Goal: Task Accomplishment & Management: Use online tool/utility

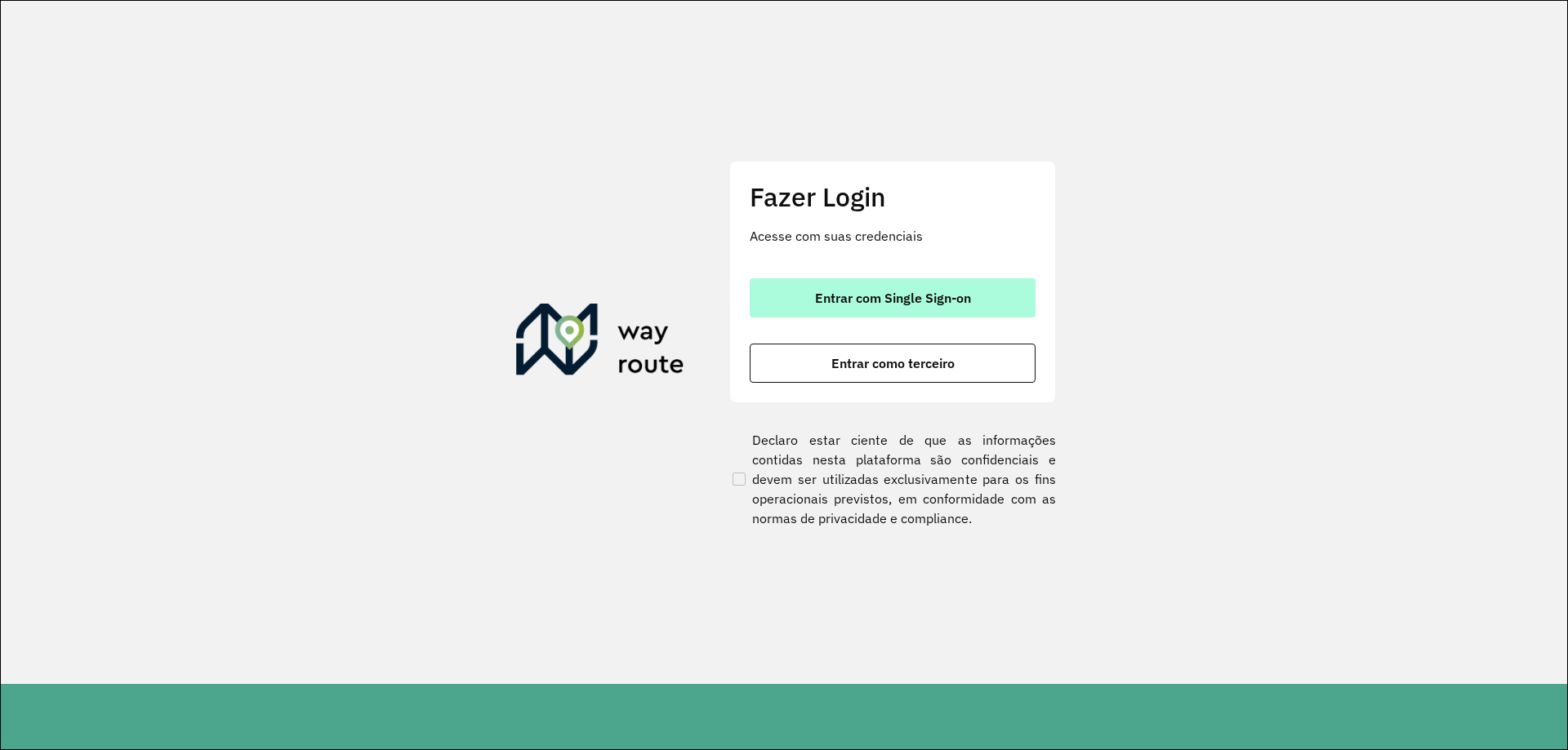
click at [867, 302] on span "Entrar com Single Sign-on" at bounding box center [893, 298] width 156 height 13
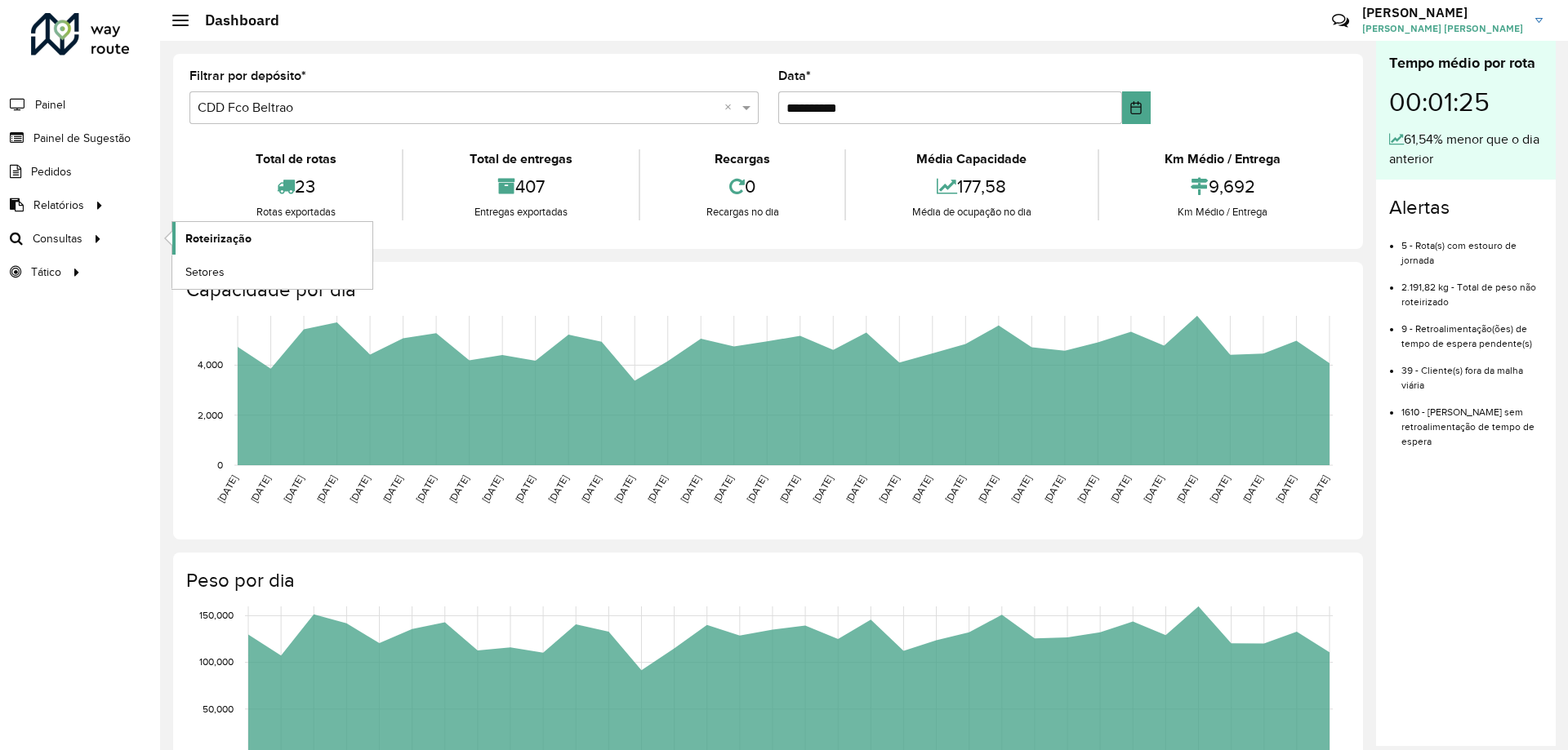
click at [229, 235] on span "Roteirização" at bounding box center [218, 239] width 66 height 17
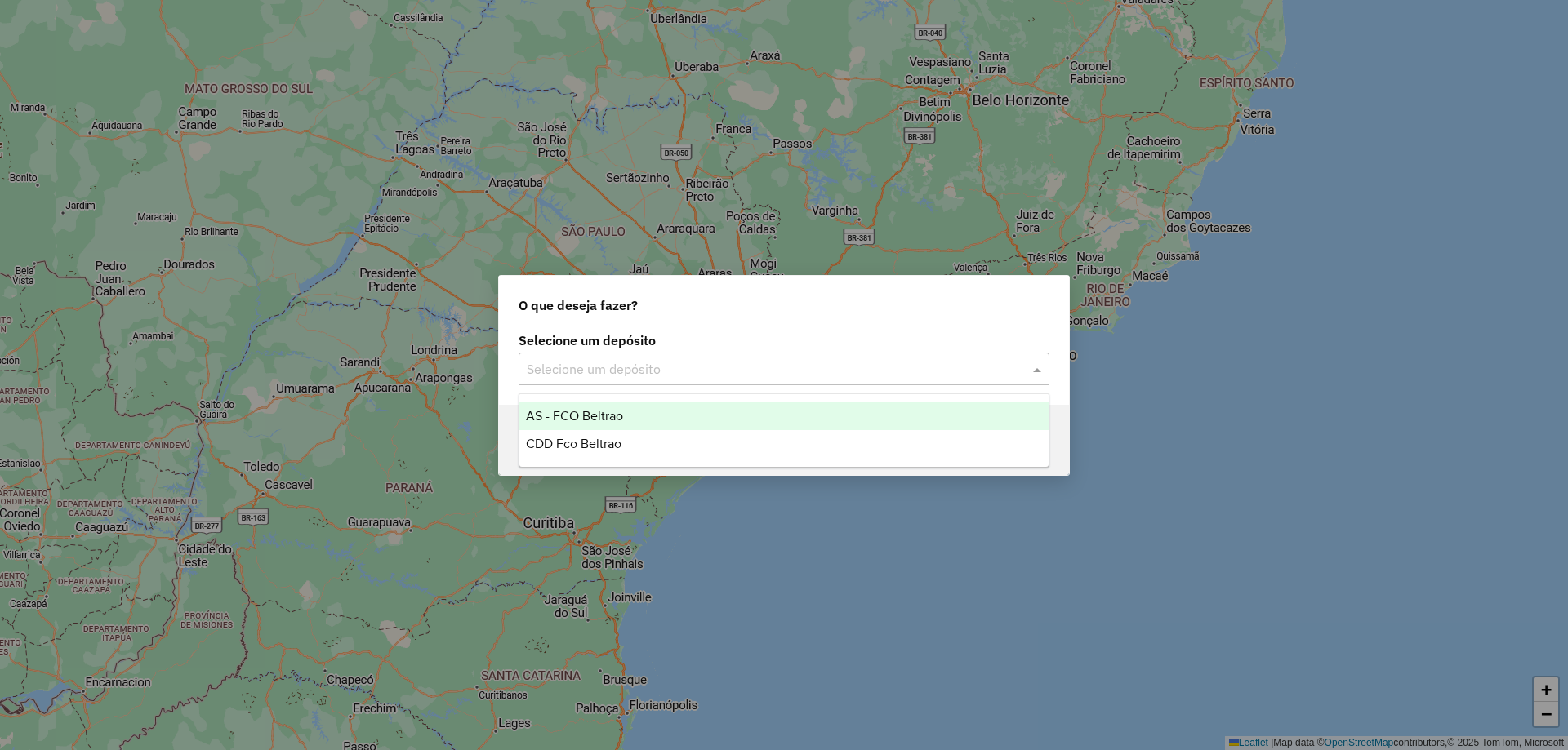
click at [750, 375] on input "text" at bounding box center [768, 370] width 482 height 19
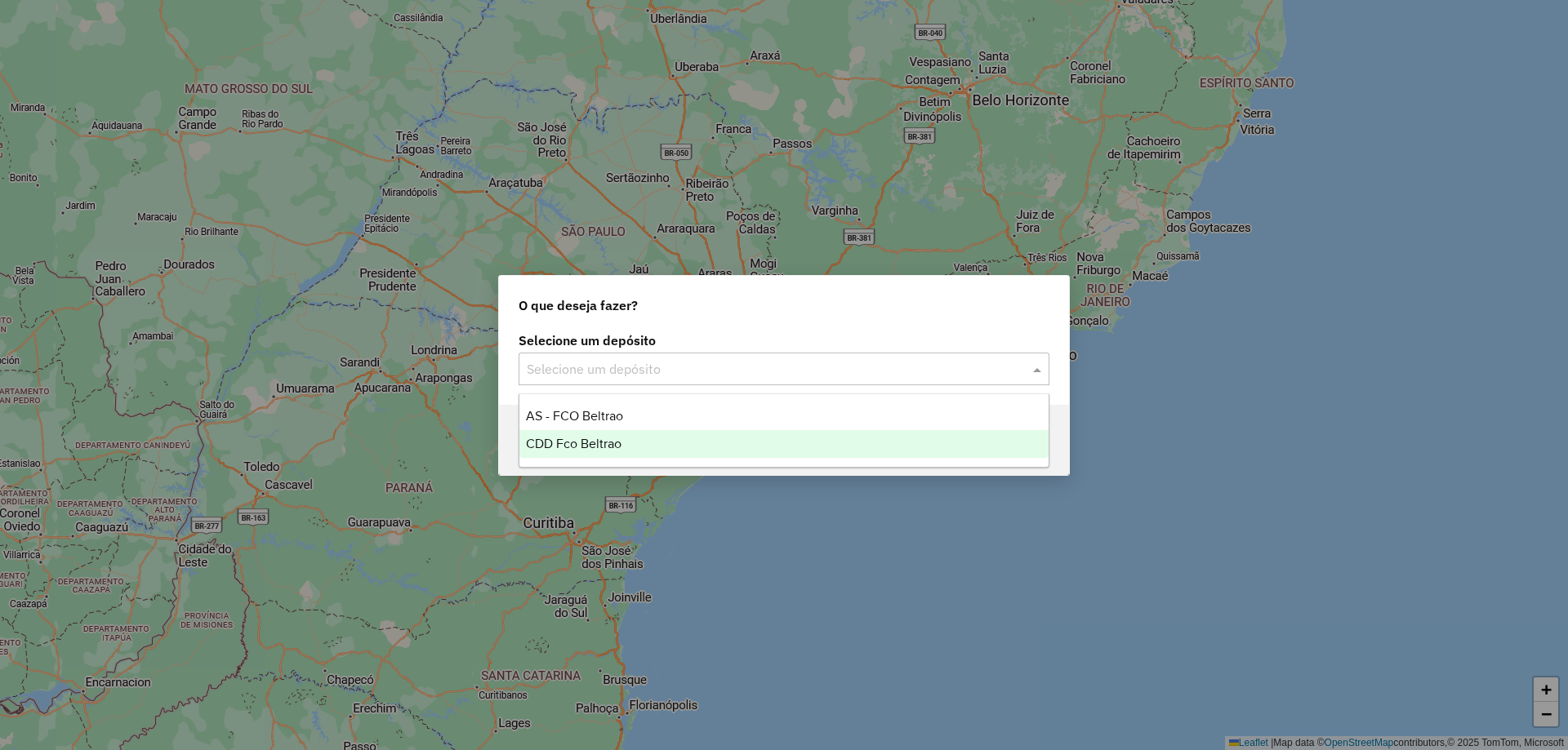
click at [550, 445] on span "CDD Fco Beltrao" at bounding box center [574, 443] width 96 height 13
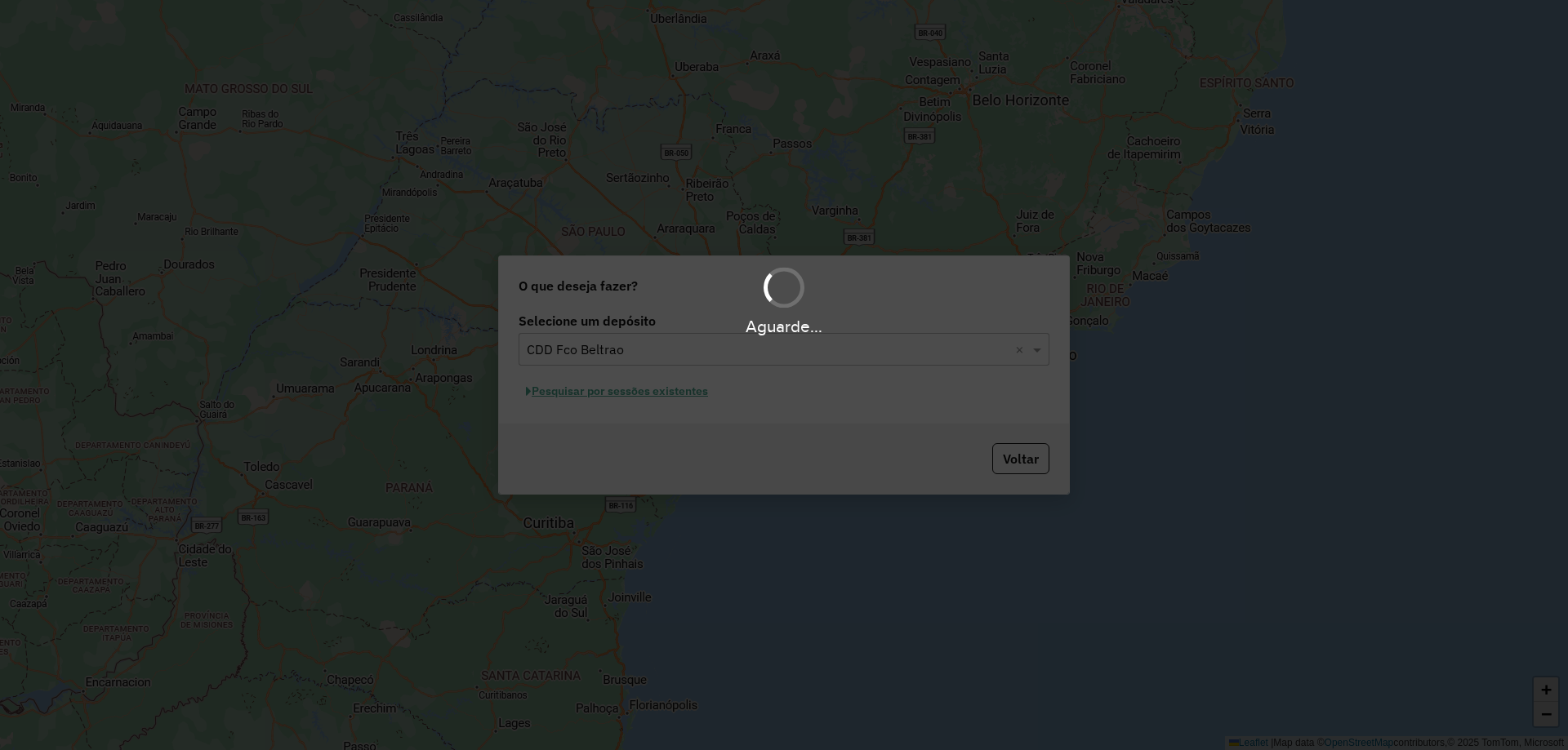
click at [613, 398] on div "Aguarde..." at bounding box center [784, 375] width 1568 height 750
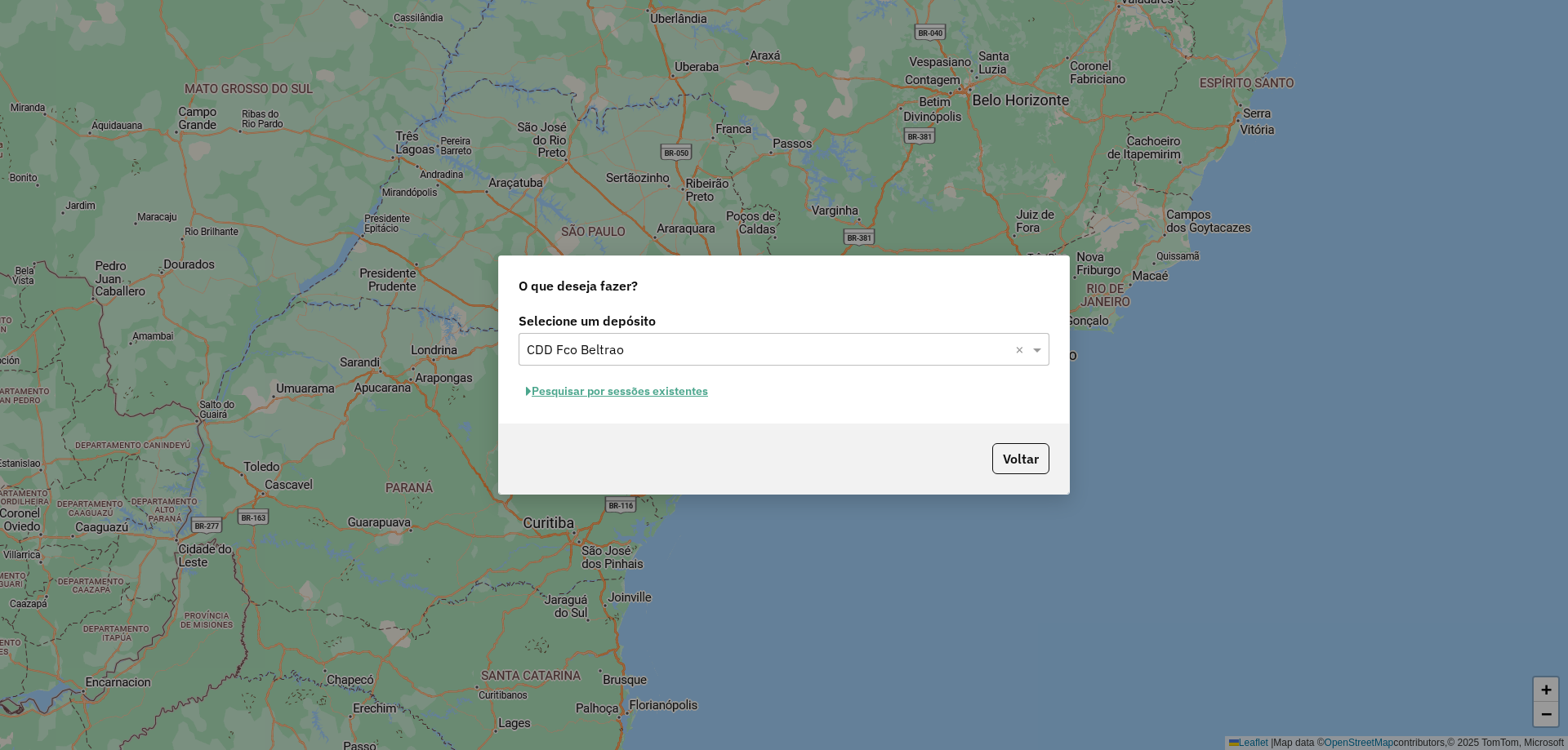
click at [619, 394] on button "Pesquisar por sessões existentes" at bounding box center [616, 391] width 196 height 25
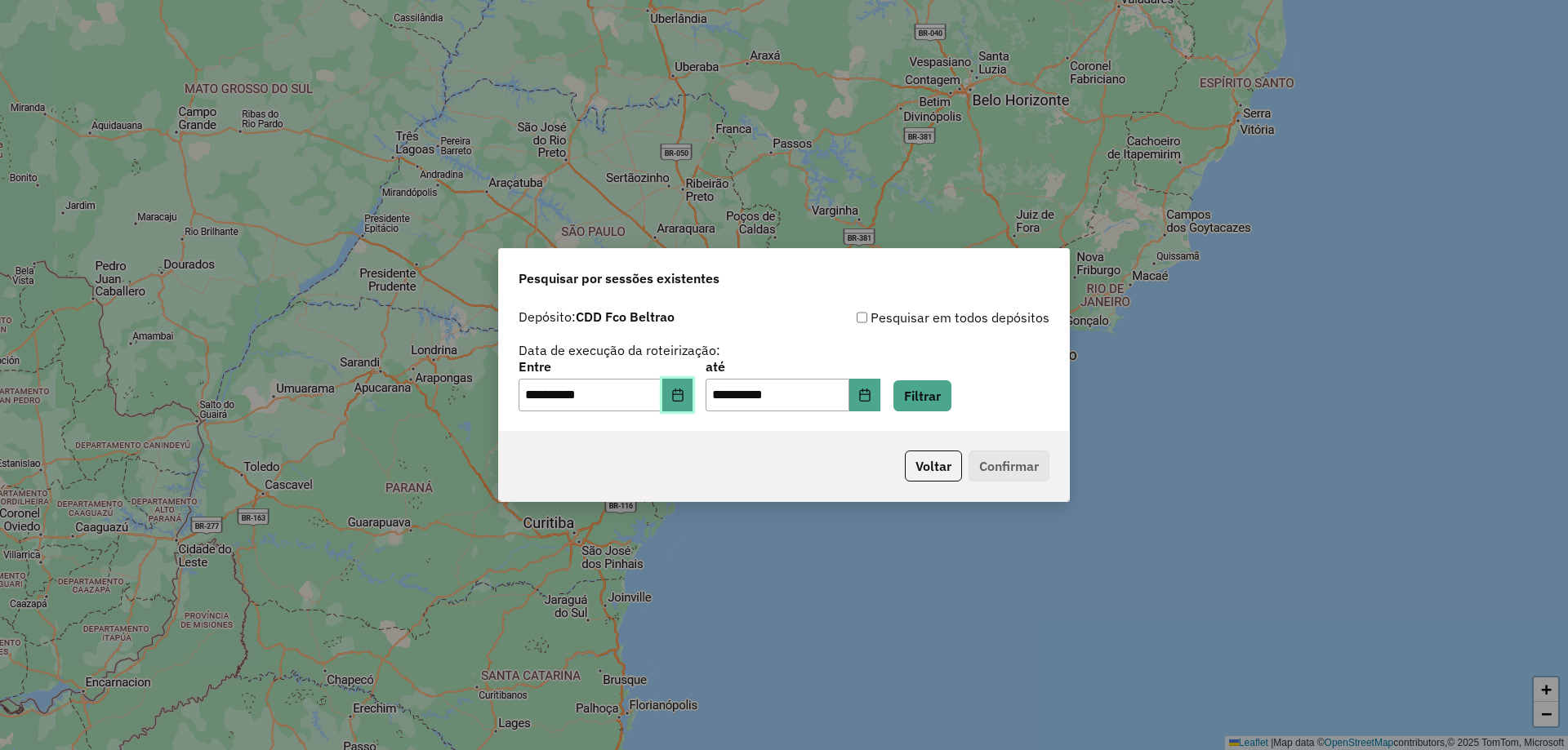
click at [684, 396] on icon "Choose Date" at bounding box center [679, 396] width 13 height 13
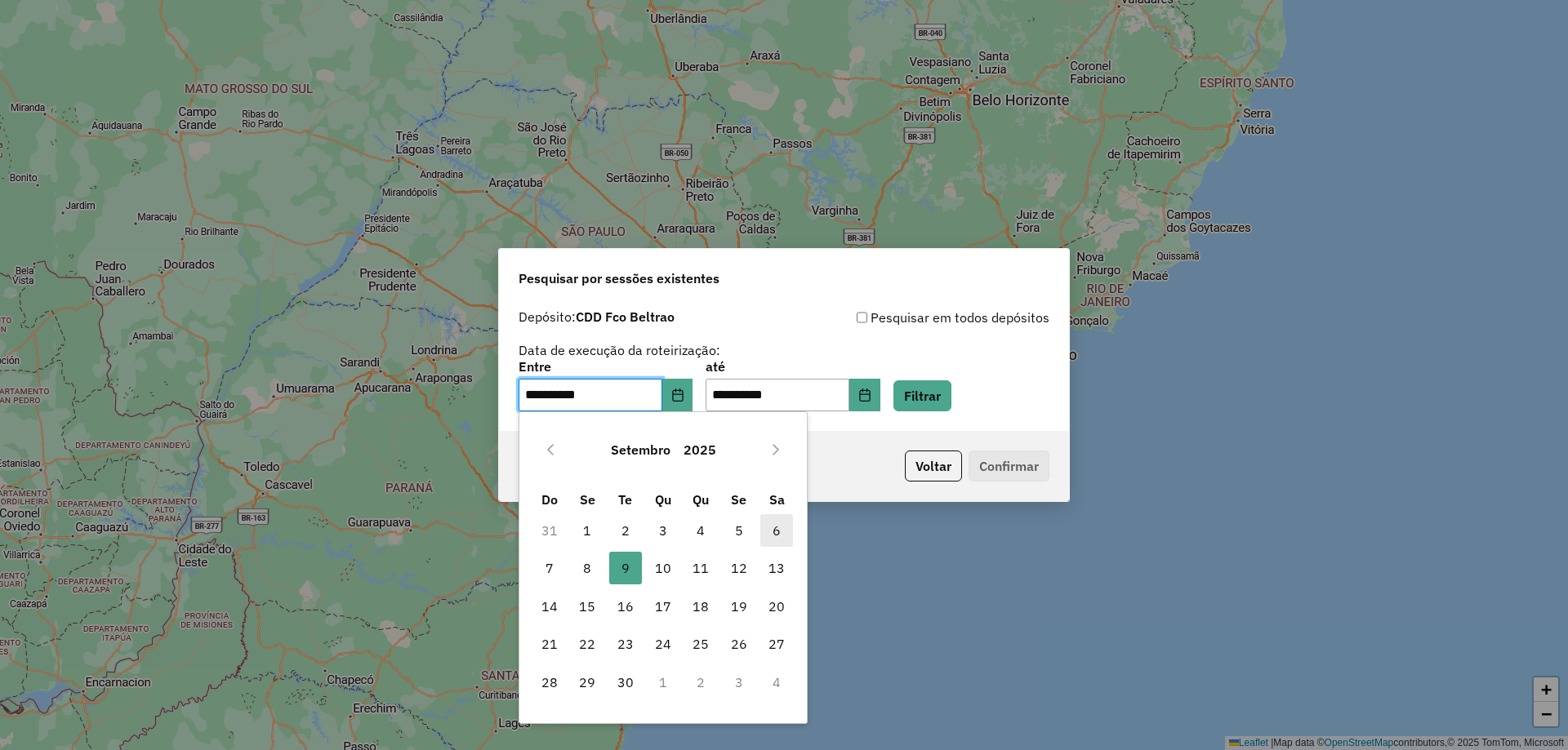
click at [774, 531] on span "6" at bounding box center [776, 531] width 33 height 33
type input "**********"
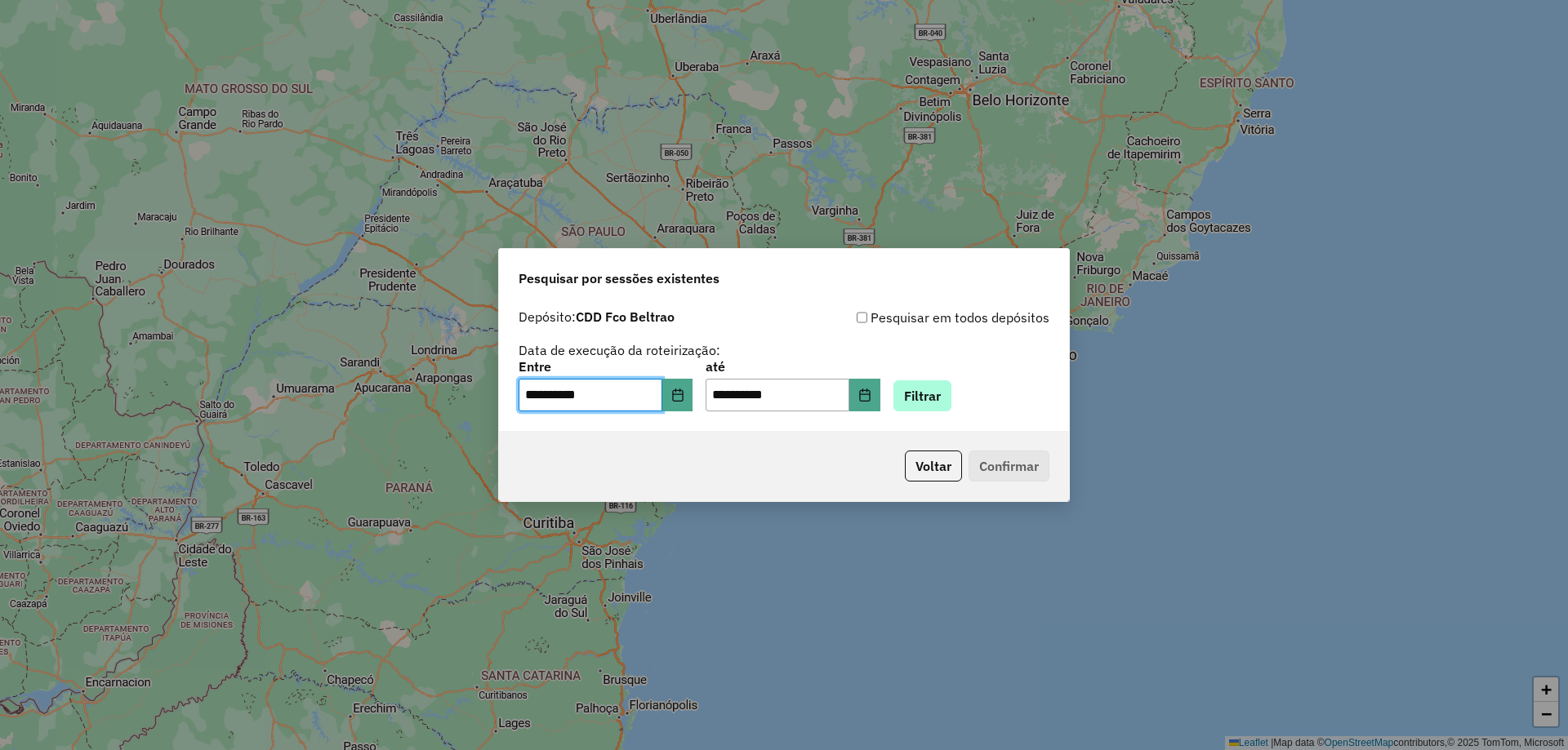
click at [977, 390] on div "**********" at bounding box center [784, 386] width 531 height 51
click at [952, 394] on button "Filtrar" at bounding box center [922, 396] width 58 height 31
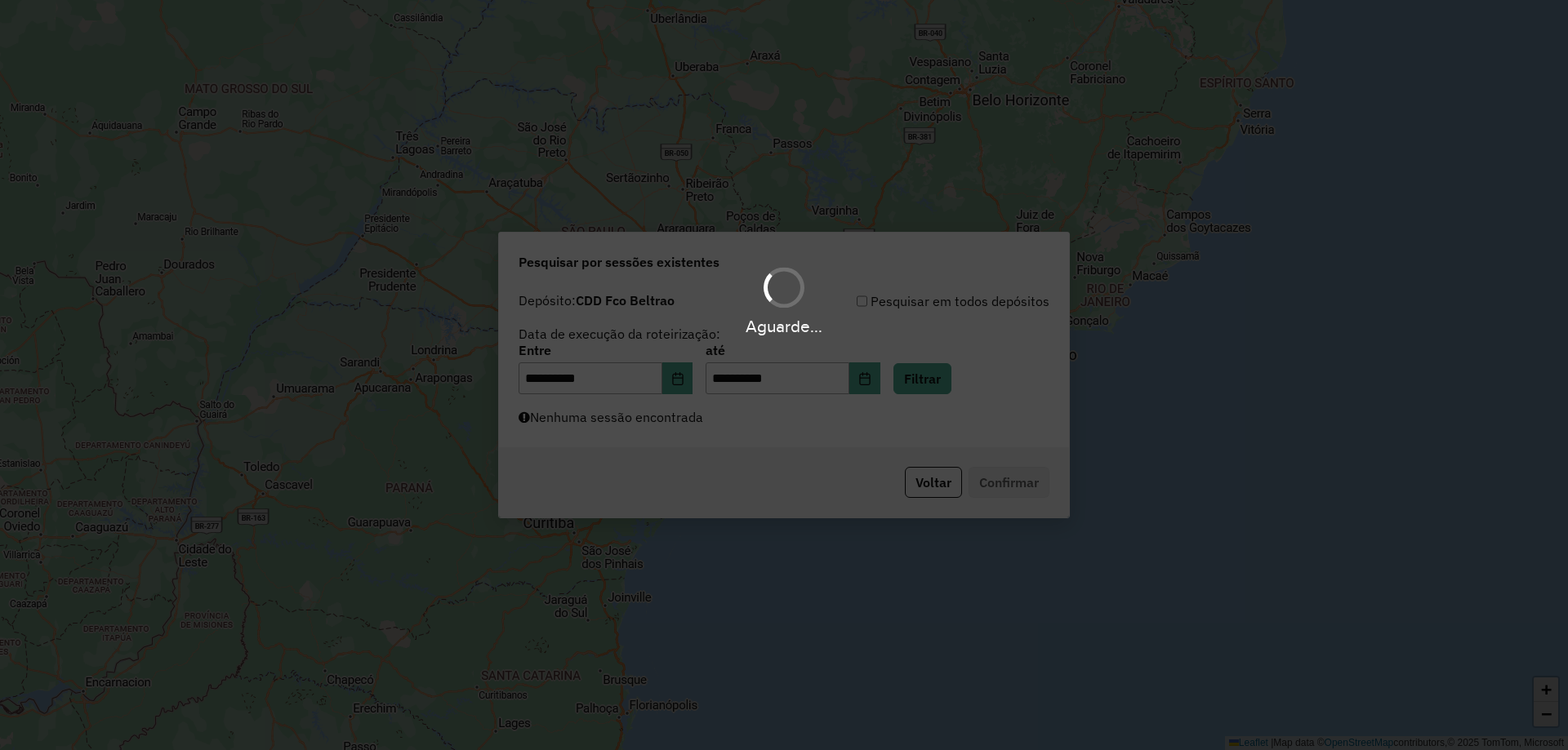
click at [763, 428] on div "Aguarde..." at bounding box center [784, 375] width 1568 height 750
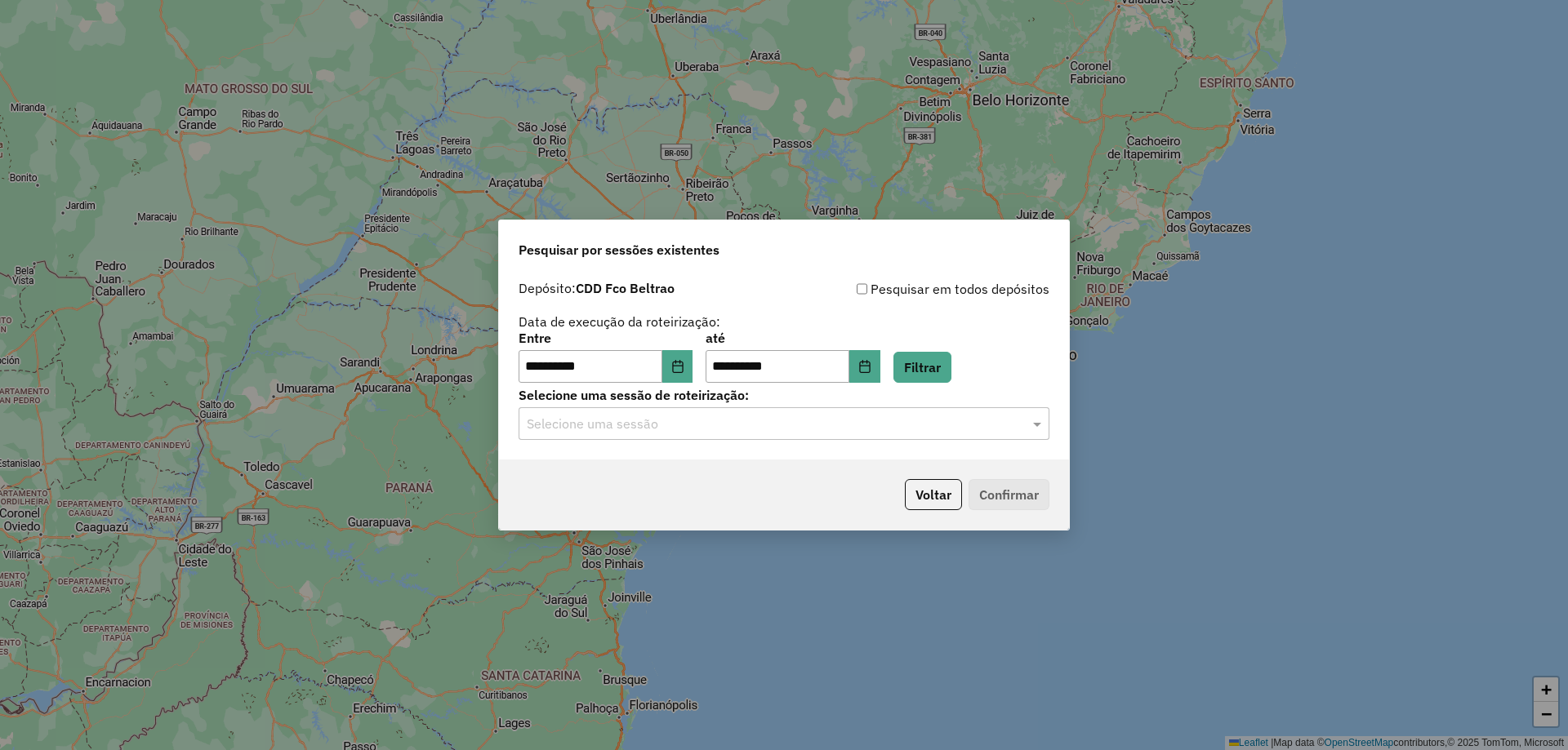
drag, startPoint x: 722, startPoint y: 428, endPoint x: 722, endPoint y: 442, distance: 14.0
click at [722, 428] on input "text" at bounding box center [768, 424] width 482 height 19
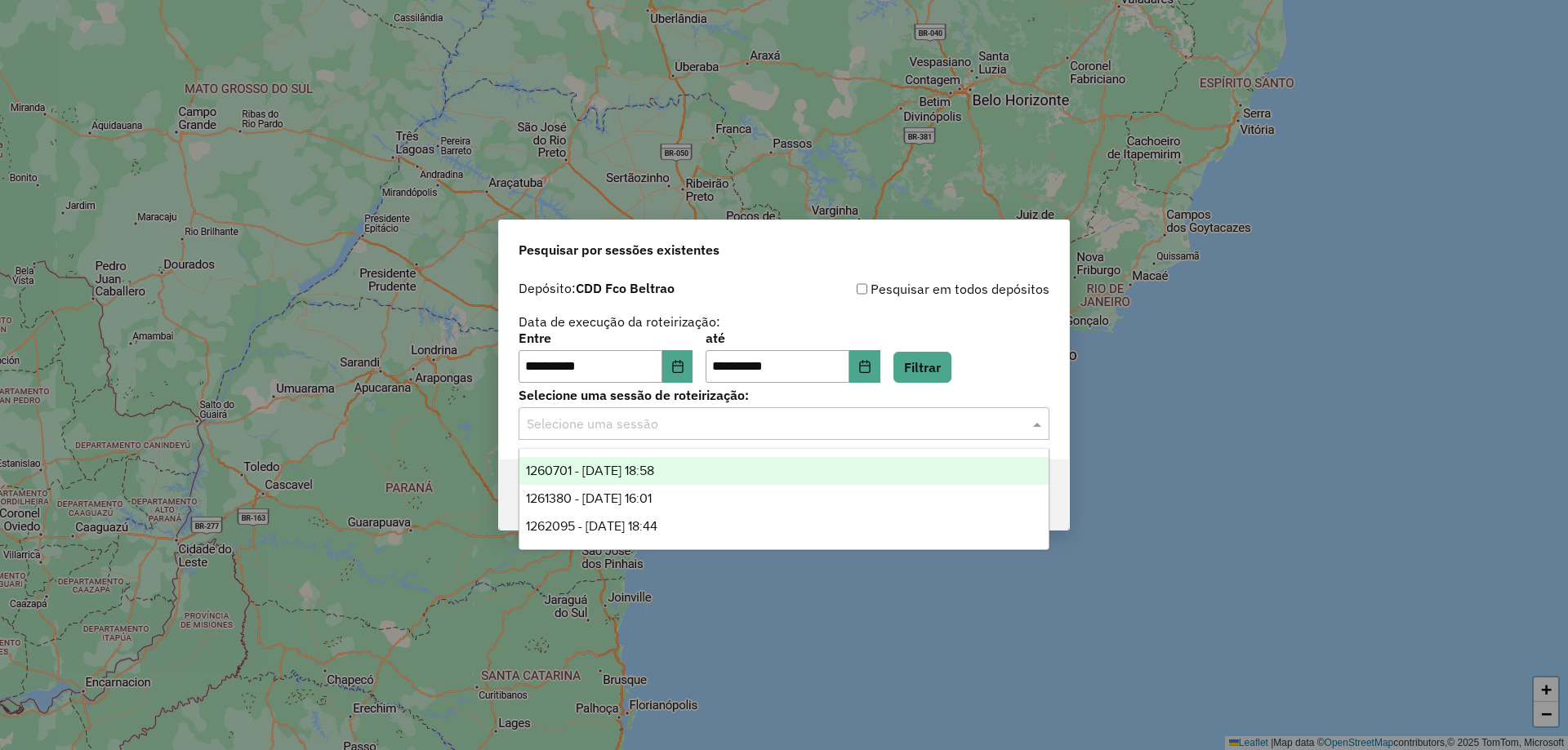
click at [700, 468] on div "1260701 - 06/09/2025 18:58" at bounding box center [784, 470] width 529 height 28
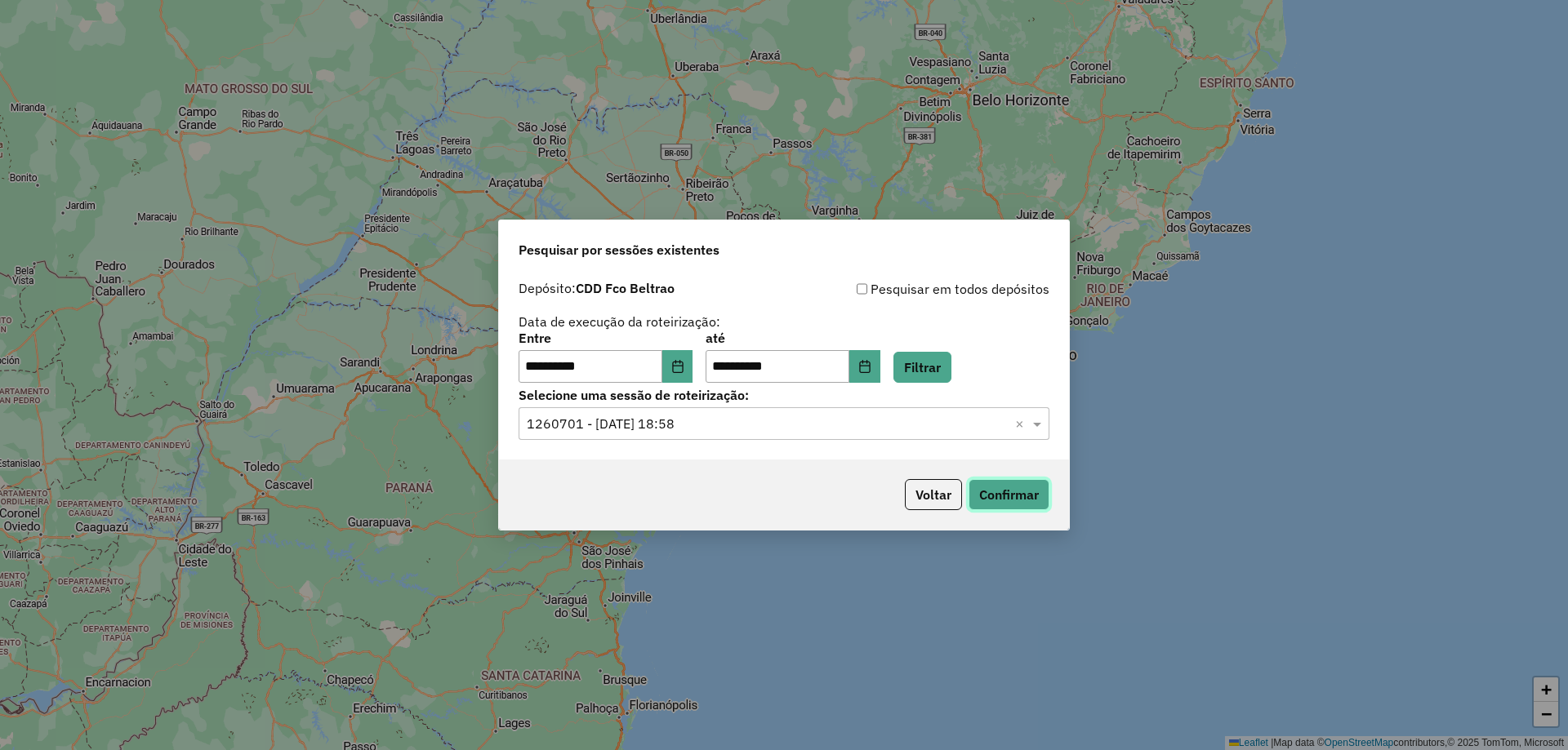
click at [1017, 500] on button "Confirmar" at bounding box center [1009, 494] width 81 height 31
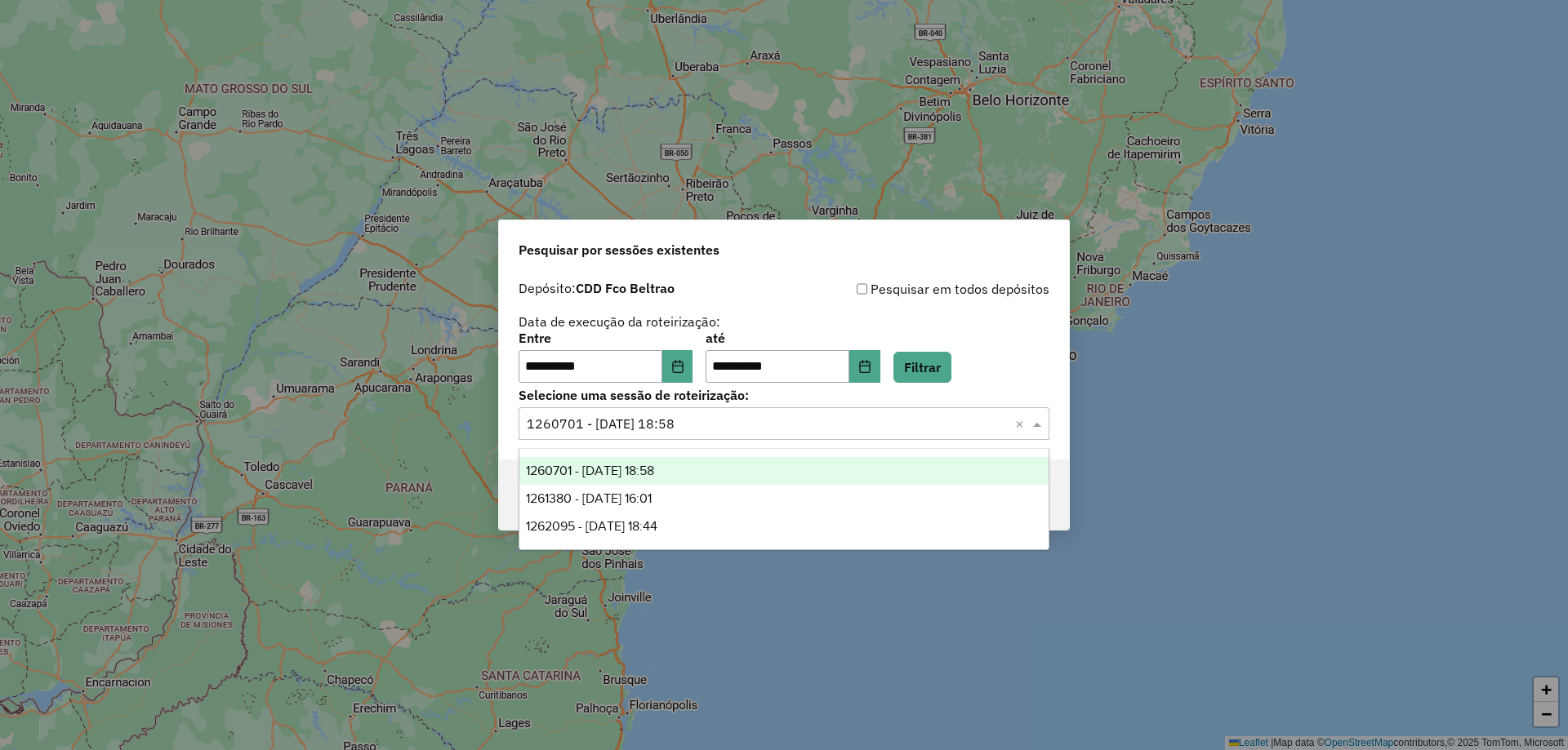
click at [747, 421] on input "text" at bounding box center [768, 424] width 482 height 19
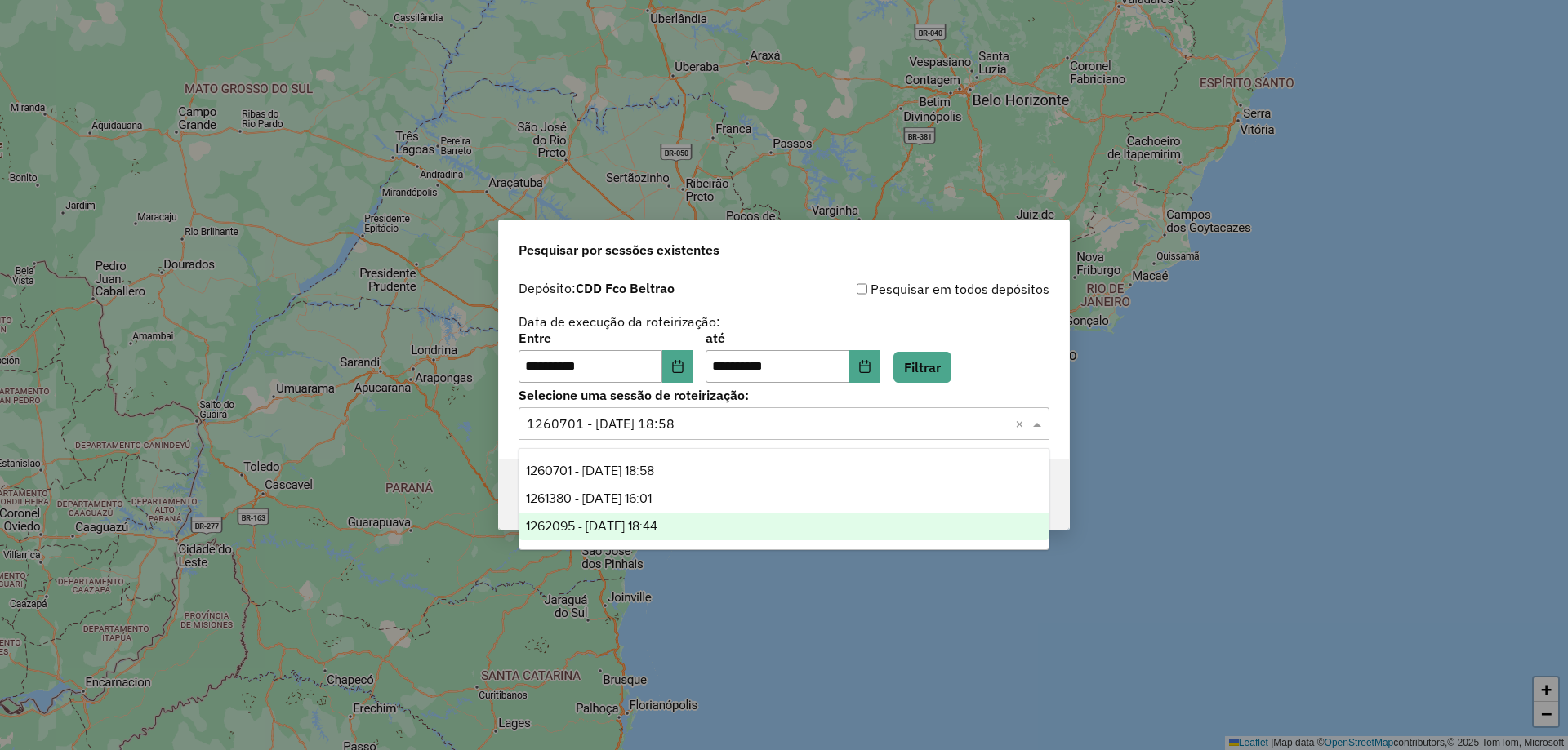
click at [678, 514] on div "1262095 - 09/09/2025 18:44" at bounding box center [784, 526] width 529 height 28
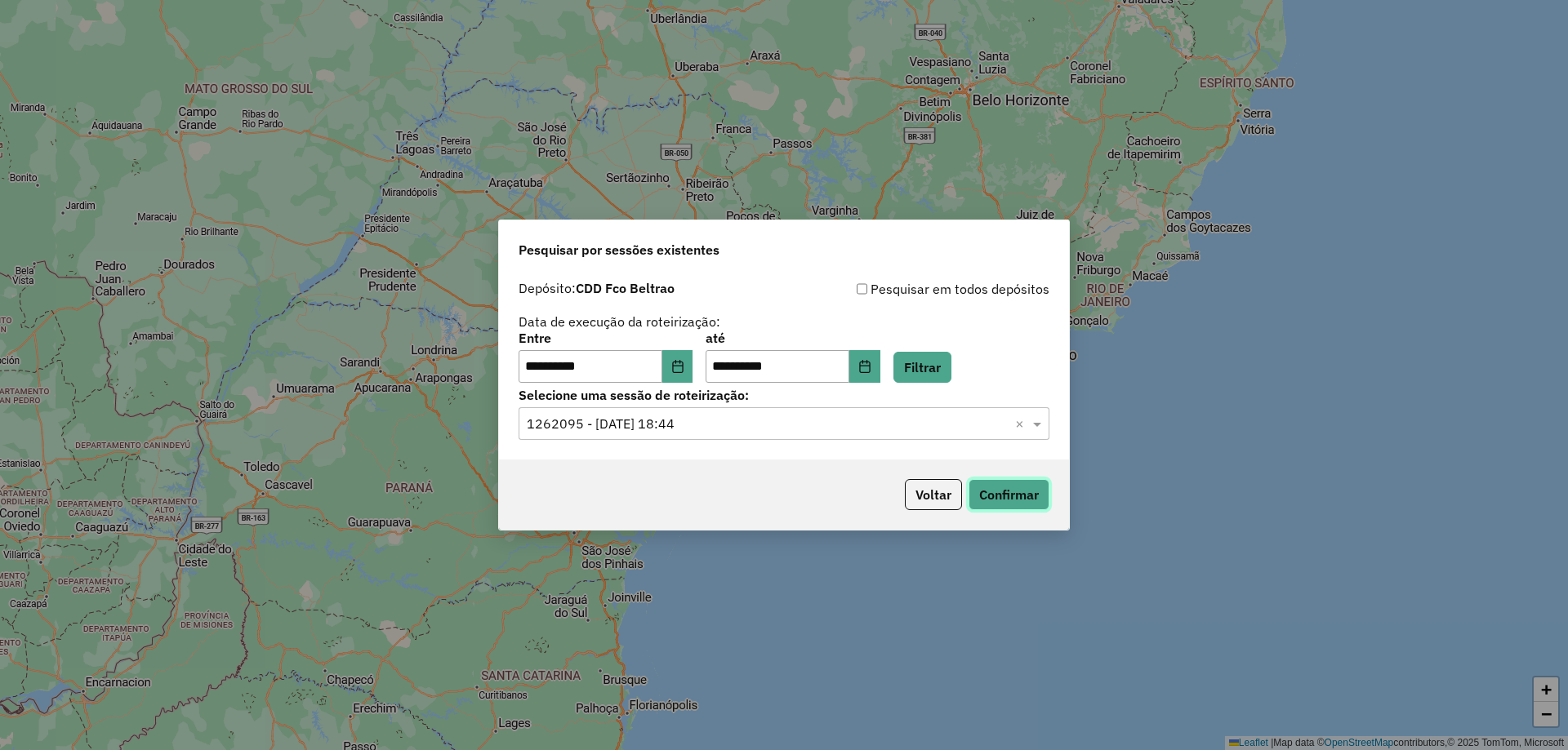
click at [1011, 505] on button "Confirmar" at bounding box center [1009, 494] width 81 height 31
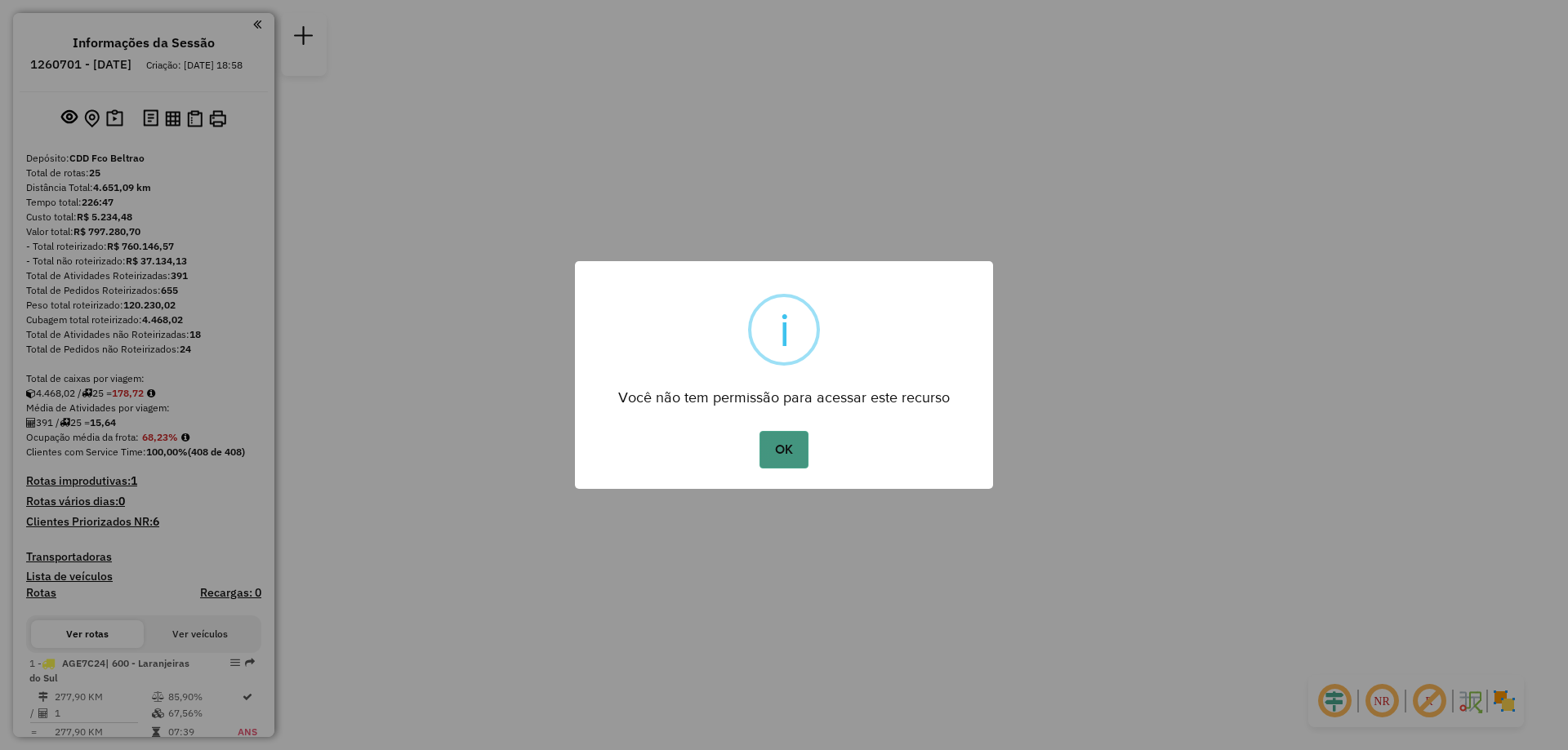
click at [772, 463] on button "OK" at bounding box center [784, 449] width 48 height 37
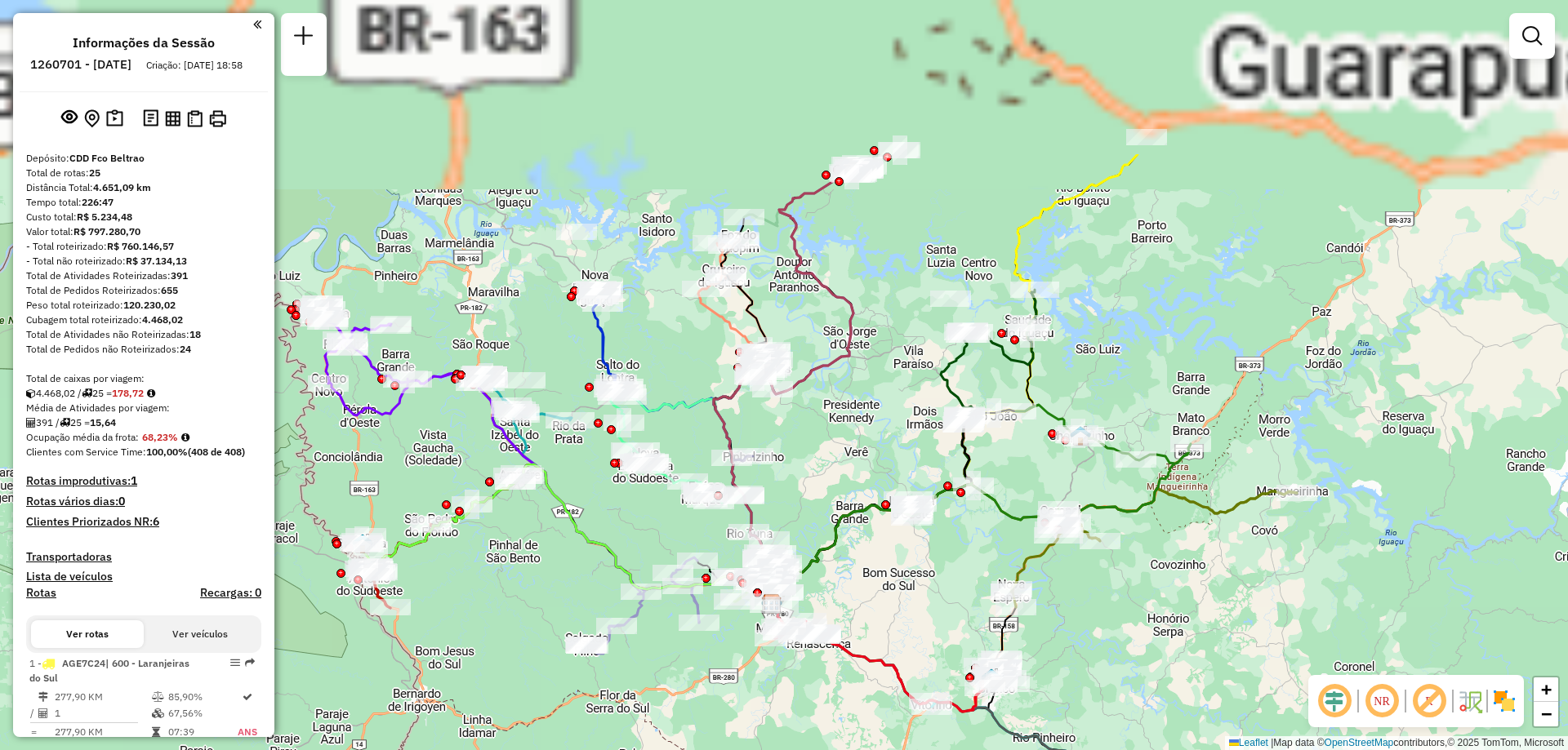
drag, startPoint x: 897, startPoint y: 257, endPoint x: 921, endPoint y: 421, distance: 165.7
click at [882, 500] on div at bounding box center [886, 504] width 9 height 9
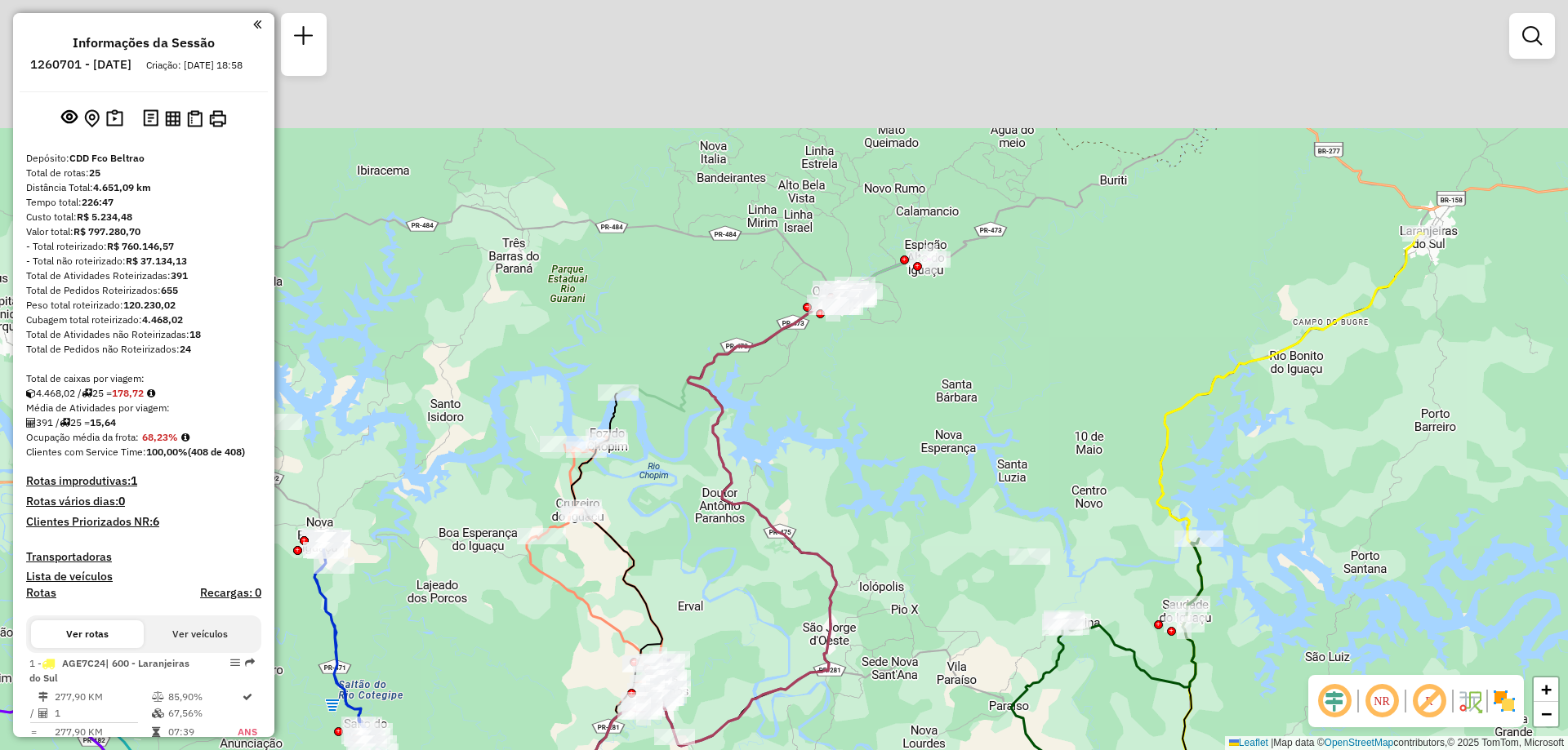
drag, startPoint x: 888, startPoint y: 174, endPoint x: 884, endPoint y: 300, distance: 126.1
click at [876, 335] on div "Janela de atendimento Grade de atendimento Capacidade Transportadoras Veículos …" at bounding box center [784, 375] width 1568 height 750
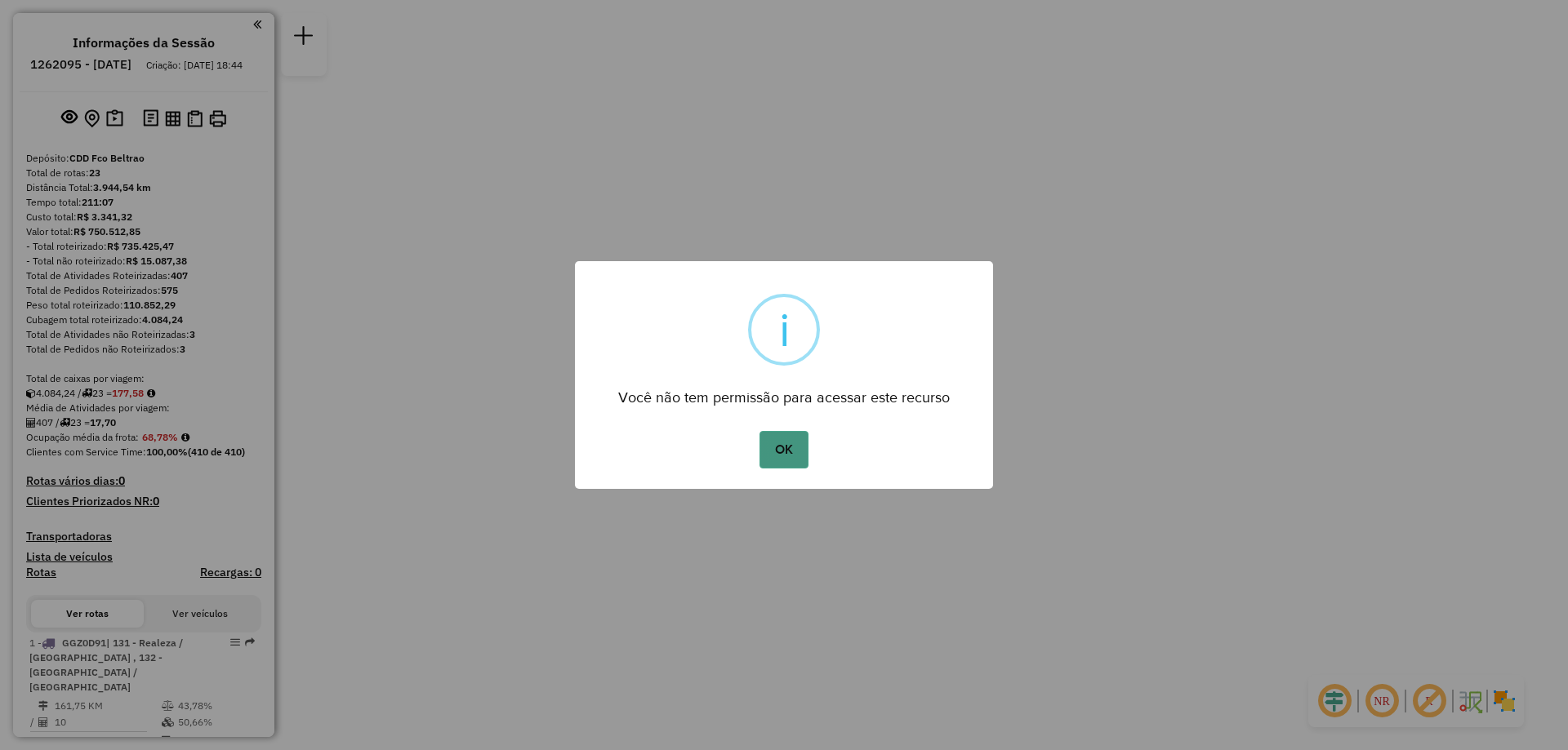
click at [767, 451] on button "OK" at bounding box center [784, 449] width 48 height 37
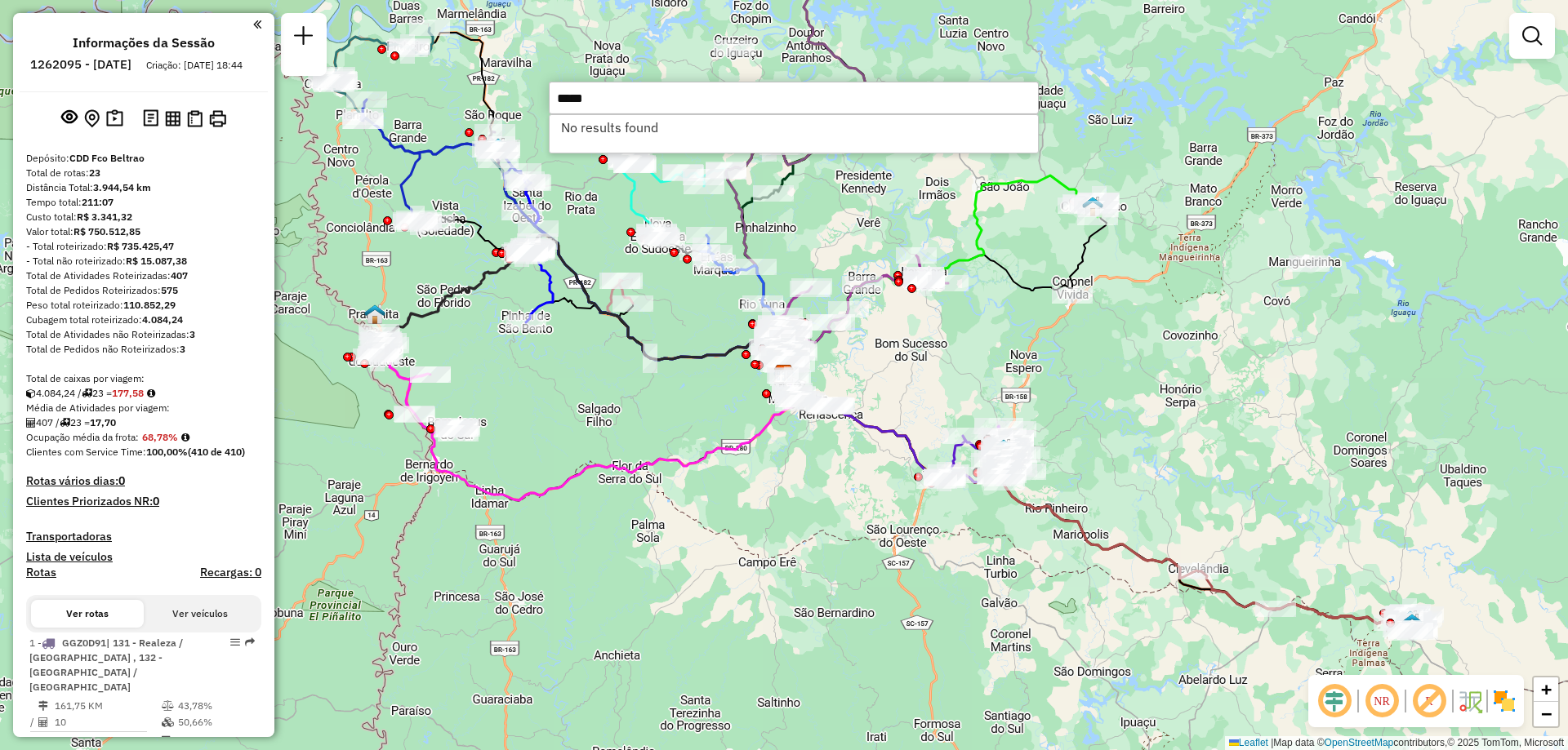
type input "*****"
